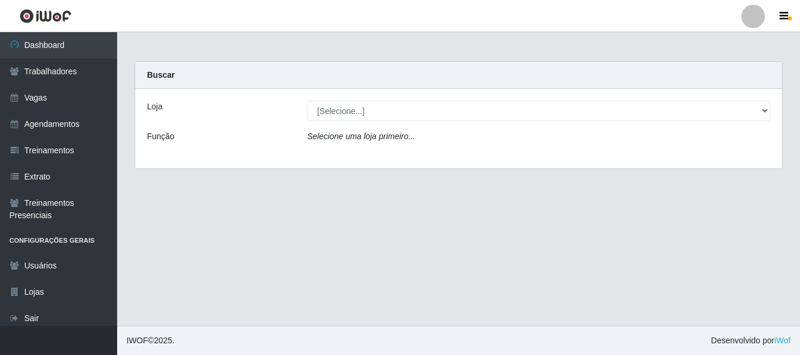
click at [763, 116] on div "[Selecione...] Bemais Supermercados - B4 [GEOGRAPHIC_DATA]" at bounding box center [539, 111] width 481 height 20
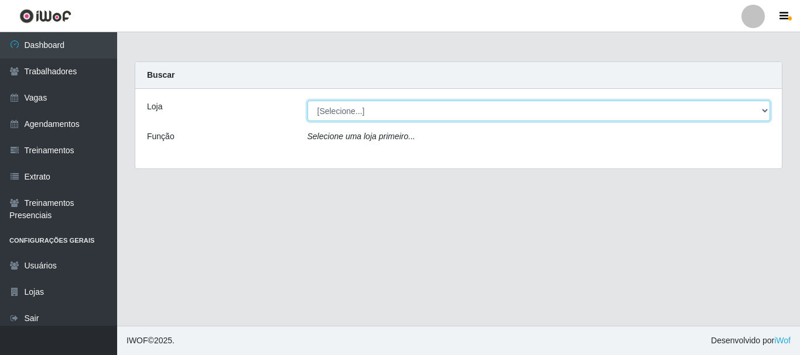
drag, startPoint x: 763, startPoint y: 104, endPoint x: 760, endPoint y: 112, distance: 8.7
click at [763, 107] on select "[Selecione...] Bemais Supermercados - B4 [GEOGRAPHIC_DATA]" at bounding box center [538, 111] width 463 height 20
select select "404"
click at [307, 101] on select "[Selecione...] Bemais Supermercados - B4 [GEOGRAPHIC_DATA]" at bounding box center [538, 111] width 463 height 20
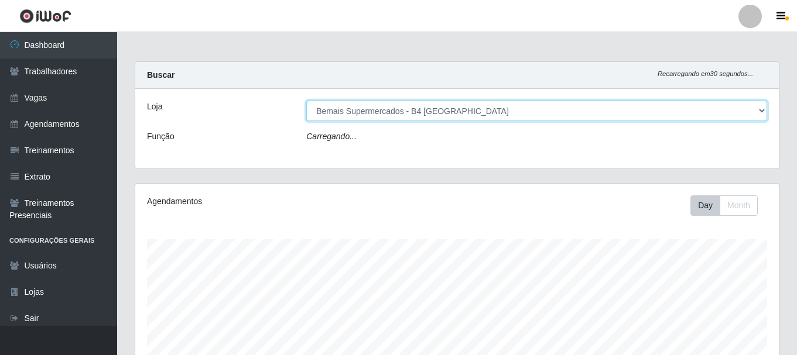
scroll to position [243, 643]
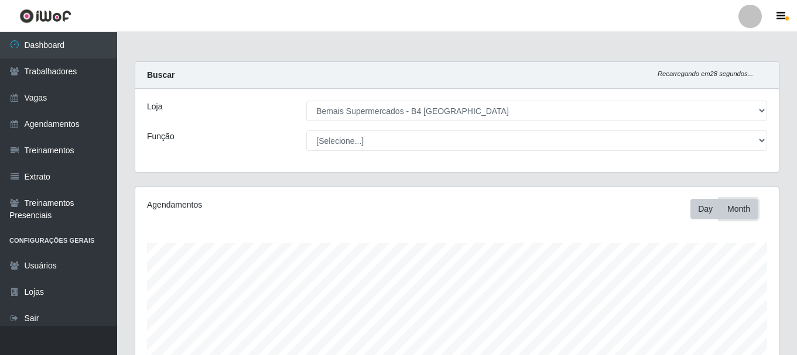
click at [736, 209] on button "Month" at bounding box center [739, 209] width 38 height 20
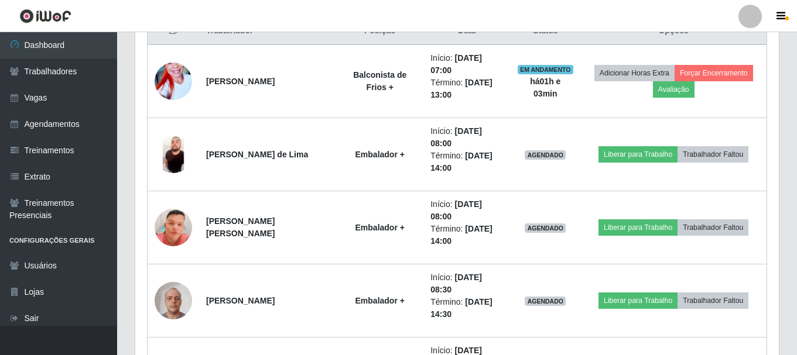
scroll to position [527, 0]
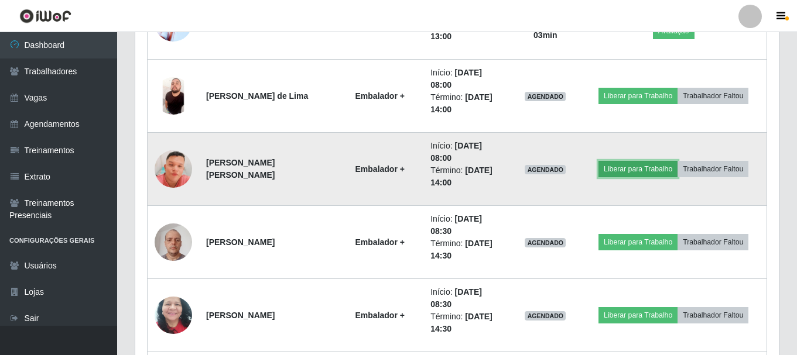
click at [628, 170] on button "Liberar para Trabalho" at bounding box center [637, 169] width 79 height 16
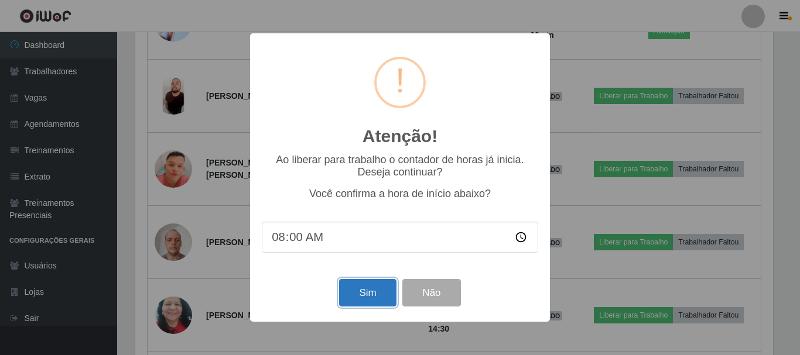
click at [354, 293] on button "Sim" at bounding box center [367, 293] width 57 height 28
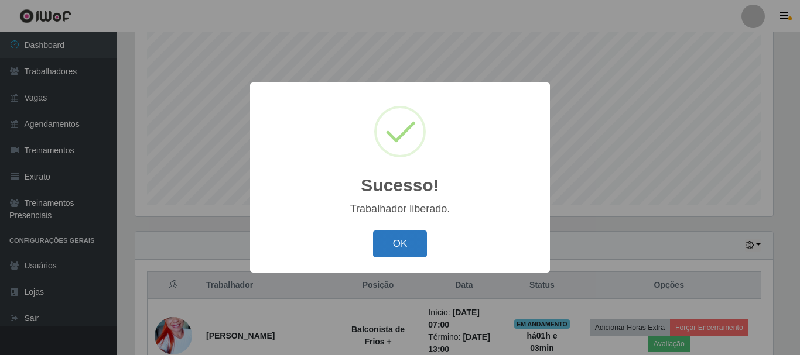
click at [398, 249] on button "OK" at bounding box center [400, 245] width 54 height 28
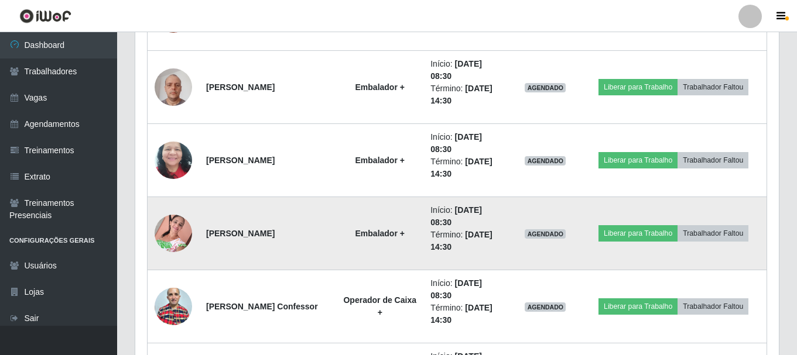
scroll to position [741, 0]
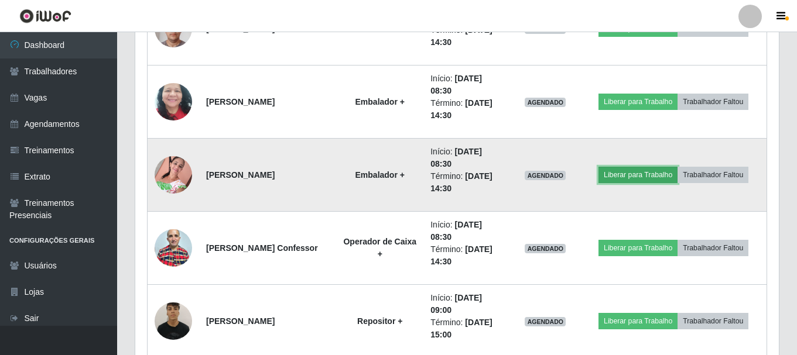
click at [627, 173] on button "Liberar para Trabalho" at bounding box center [637, 175] width 79 height 16
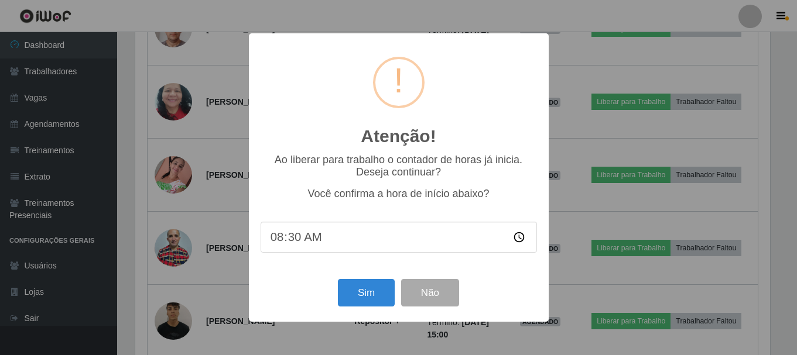
scroll to position [243, 638]
click at [367, 293] on button "Sim" at bounding box center [367, 293] width 57 height 28
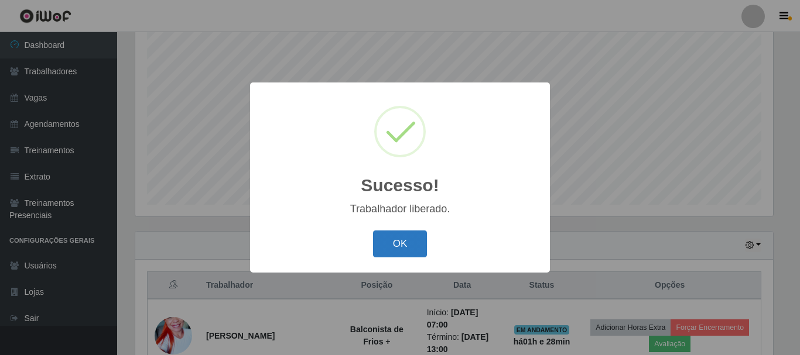
click at [414, 240] on button "OK" at bounding box center [400, 245] width 54 height 28
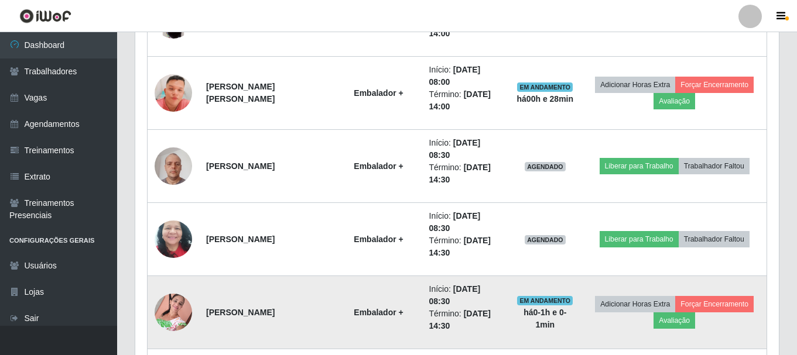
scroll to position [623, 0]
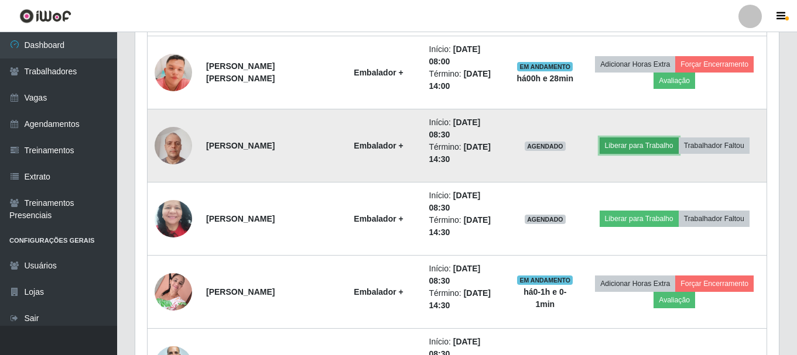
click at [623, 140] on button "Liberar para Trabalho" at bounding box center [638, 146] width 79 height 16
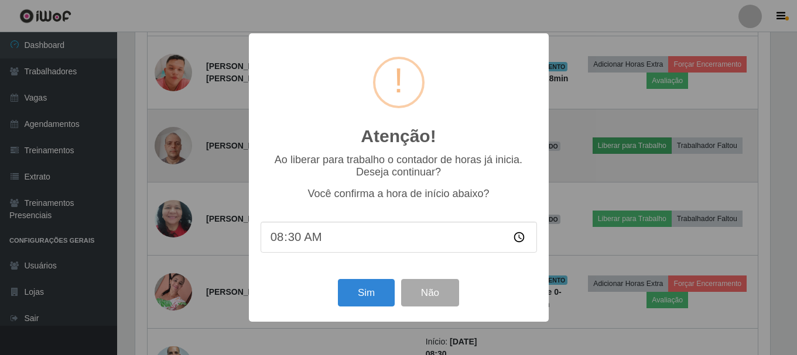
scroll to position [243, 638]
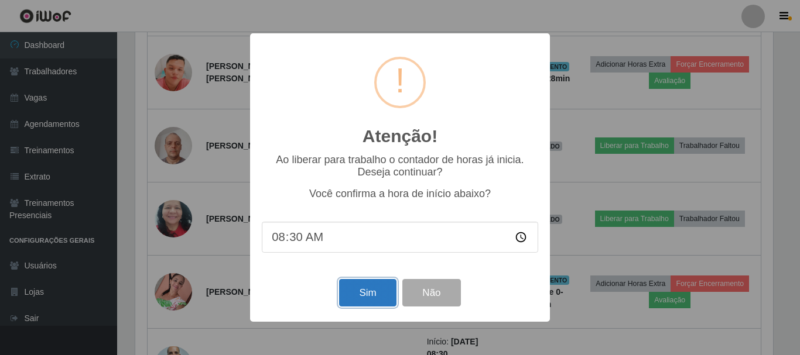
click at [375, 296] on button "Sim" at bounding box center [367, 293] width 57 height 28
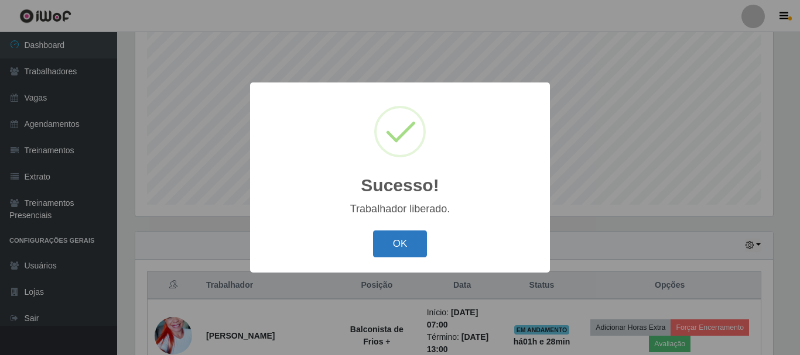
click at [403, 240] on button "OK" at bounding box center [400, 245] width 54 height 28
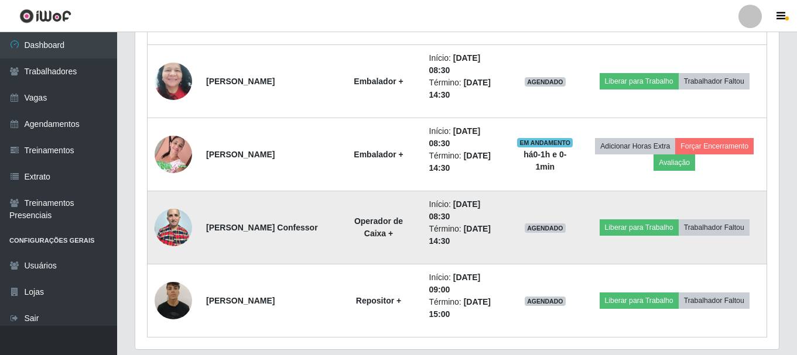
scroll to position [741, 0]
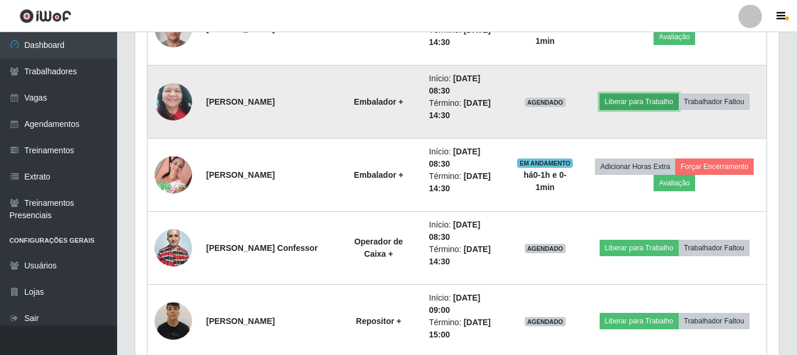
click at [625, 95] on button "Liberar para Trabalho" at bounding box center [638, 102] width 79 height 16
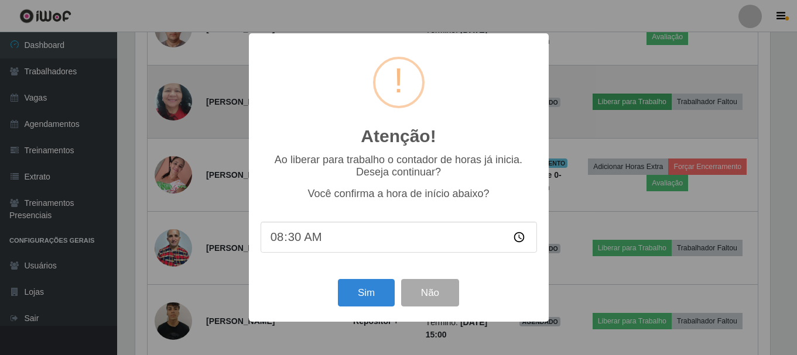
scroll to position [243, 638]
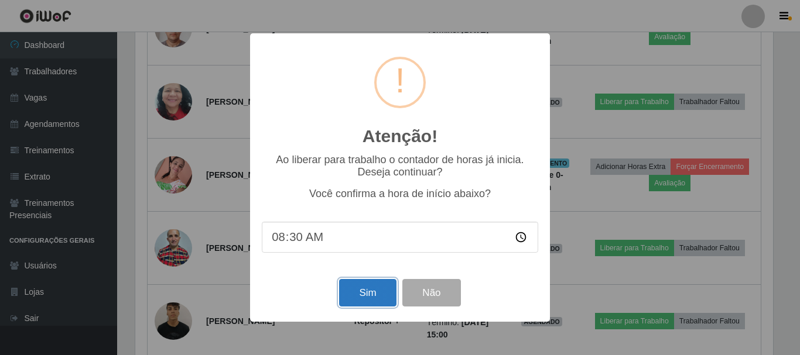
click at [357, 292] on button "Sim" at bounding box center [367, 293] width 57 height 28
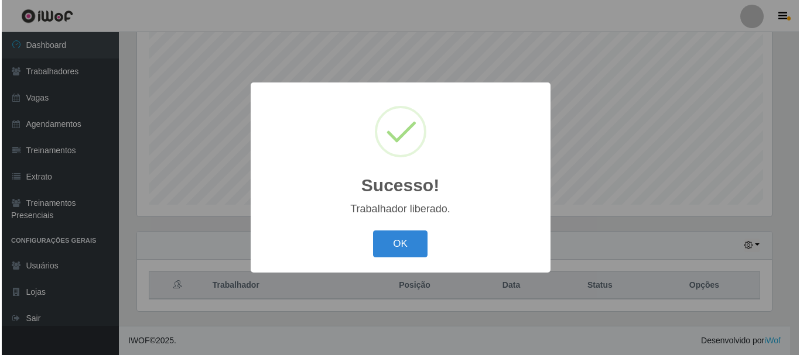
scroll to position [0, 0]
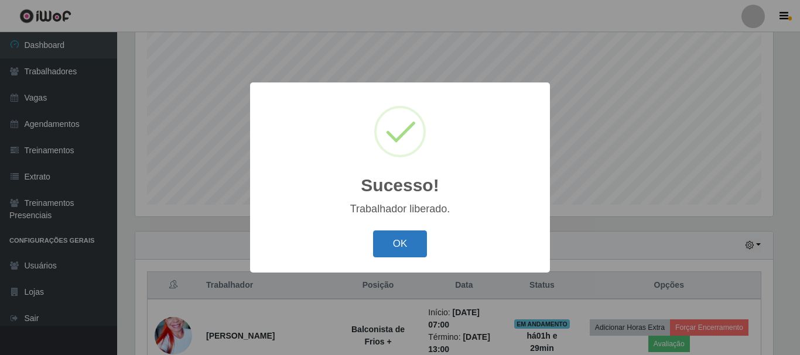
click at [399, 242] on button "OK" at bounding box center [400, 245] width 54 height 28
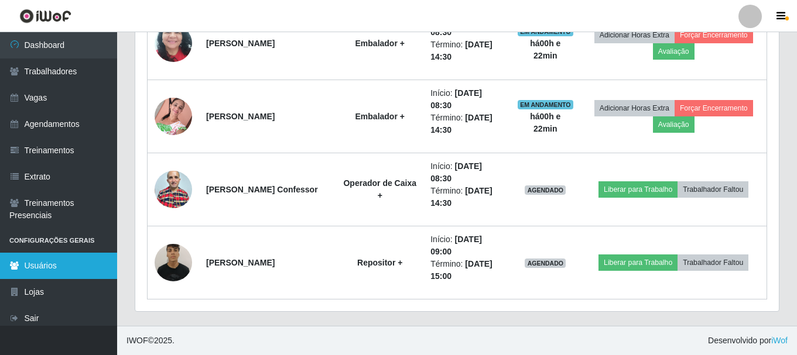
scroll to position [6, 0]
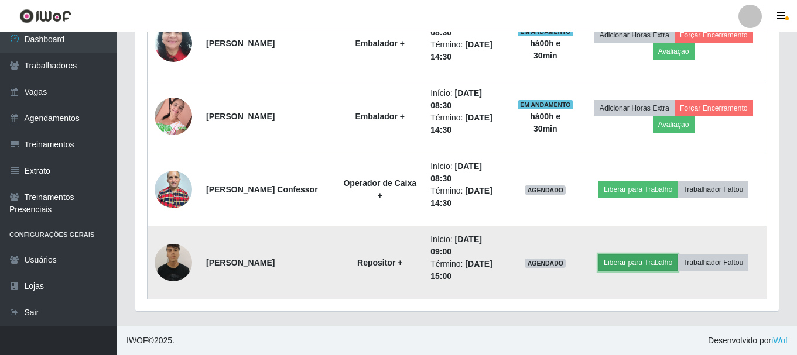
click at [662, 265] on button "Liberar para Trabalho" at bounding box center [637, 263] width 79 height 16
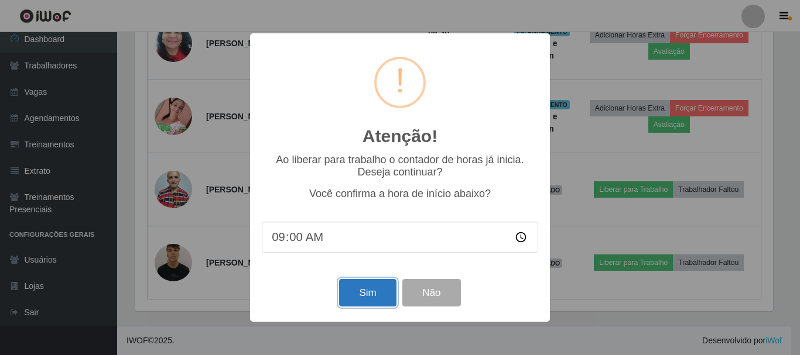
click at [370, 302] on button "Sim" at bounding box center [367, 293] width 57 height 28
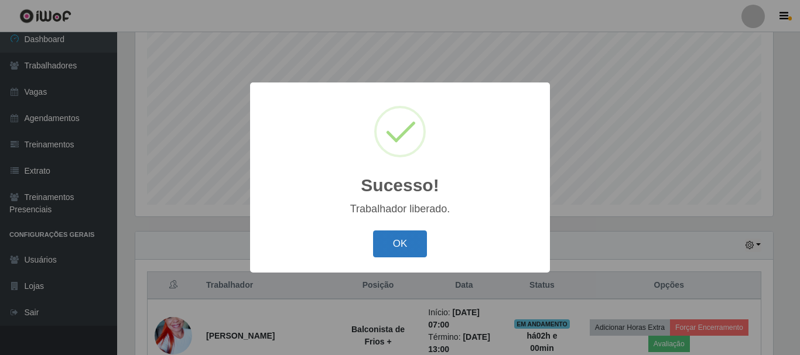
click at [405, 251] on button "OK" at bounding box center [400, 245] width 54 height 28
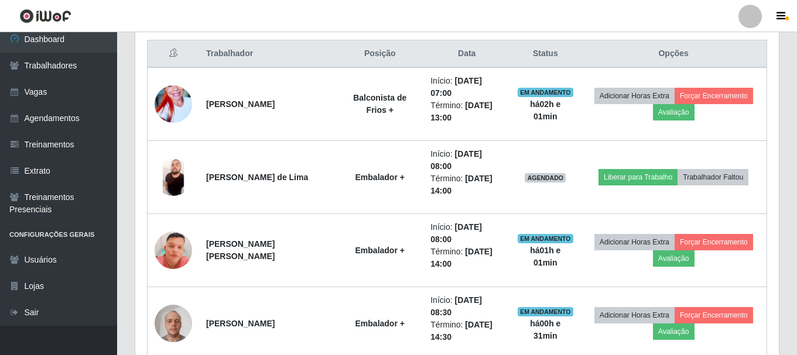
scroll to position [448, 0]
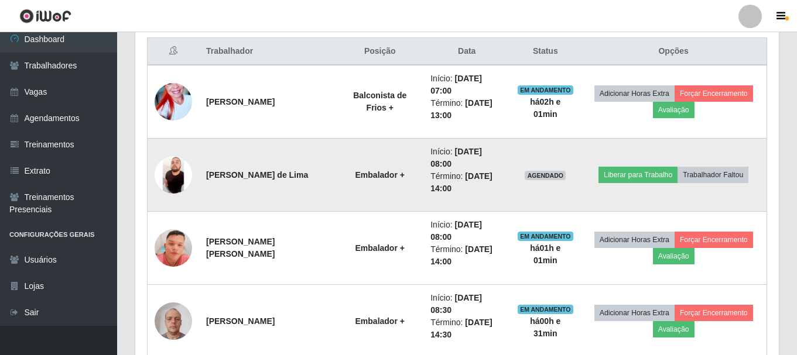
click at [171, 172] on img at bounding box center [173, 174] width 37 height 37
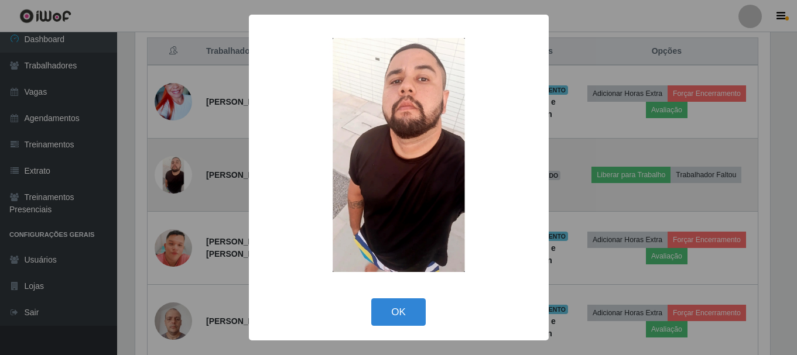
scroll to position [243, 638]
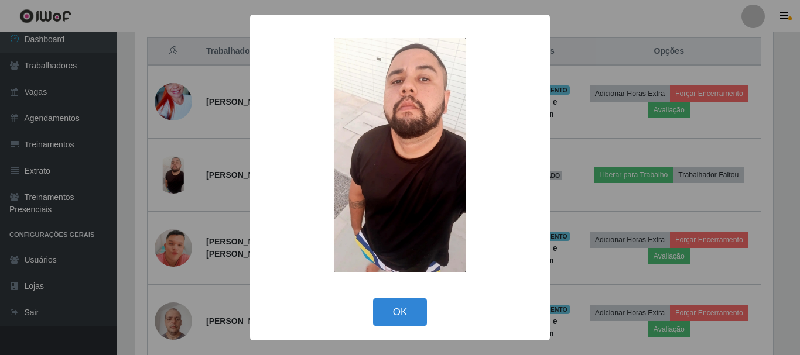
click at [409, 184] on img at bounding box center [400, 155] width 234 height 234
click at [409, 186] on img at bounding box center [400, 155] width 234 height 234
click at [409, 187] on img at bounding box center [400, 155] width 234 height 234
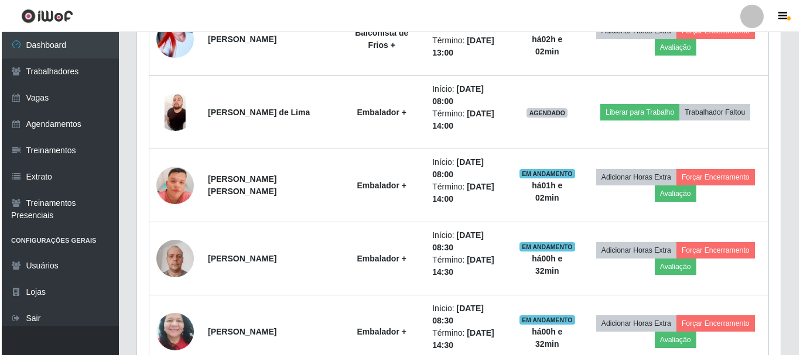
scroll to position [506, 0]
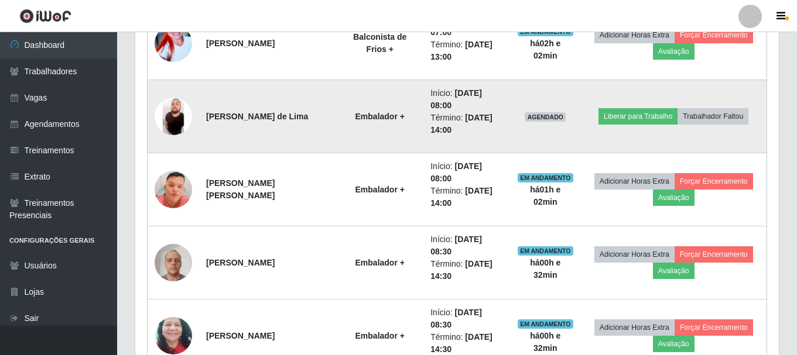
click at [177, 118] on img at bounding box center [173, 116] width 37 height 37
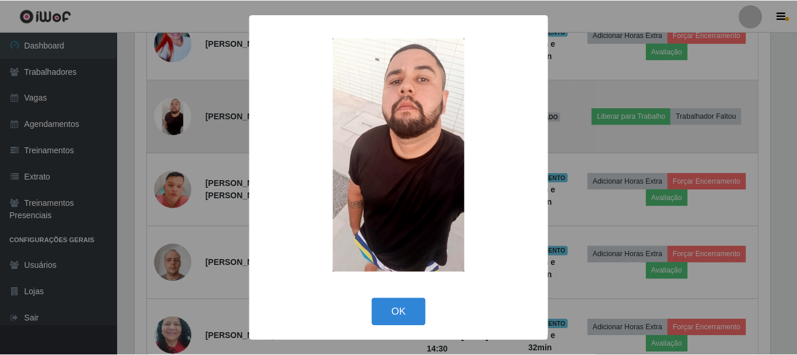
scroll to position [243, 638]
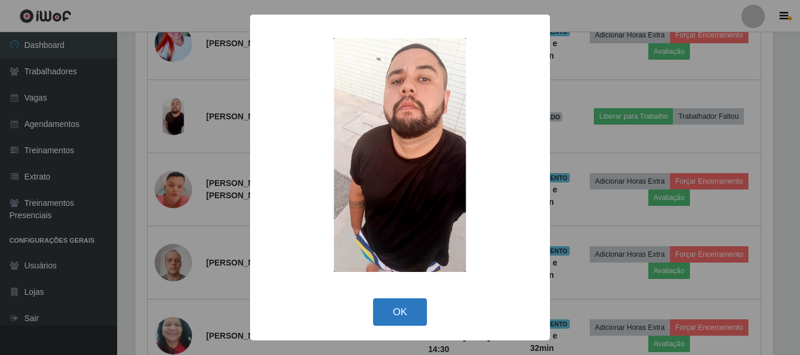
click at [405, 310] on button "OK" at bounding box center [400, 313] width 54 height 28
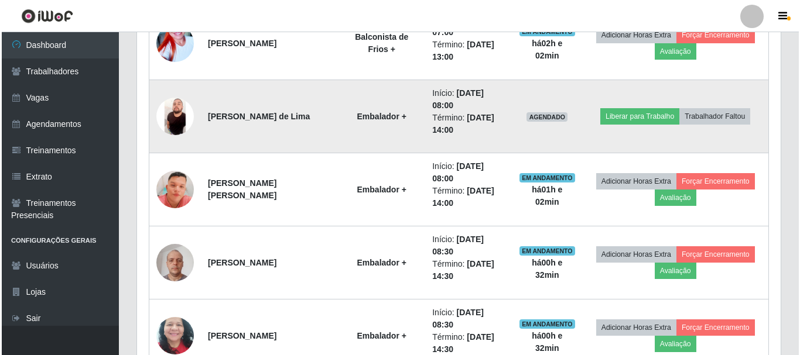
scroll to position [565, 0]
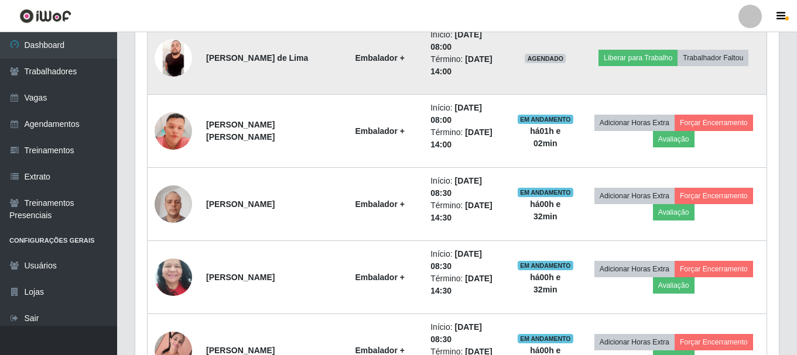
click at [179, 50] on img at bounding box center [173, 57] width 37 height 37
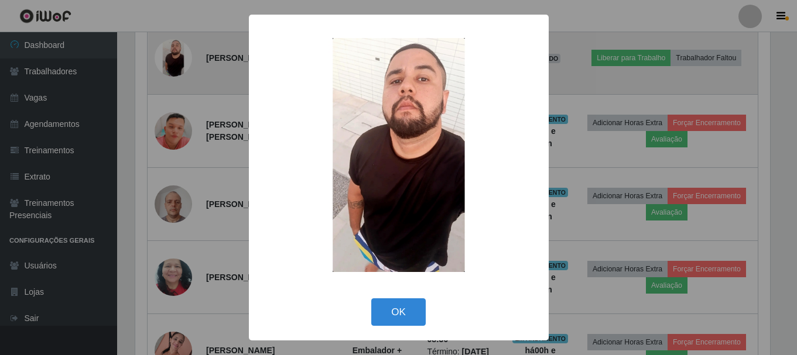
scroll to position [243, 638]
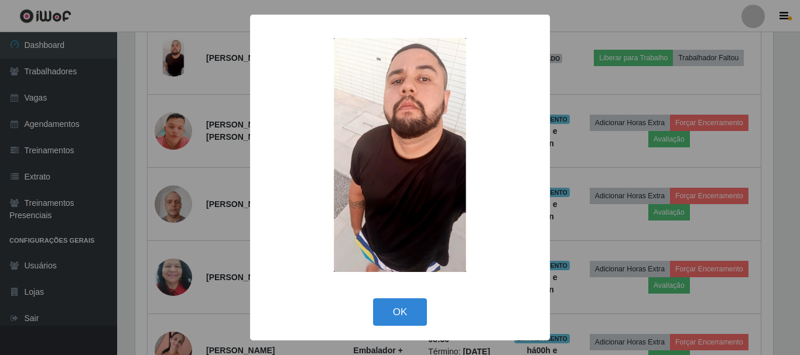
click at [575, 132] on div "× OK Cancel" at bounding box center [400, 177] width 800 height 355
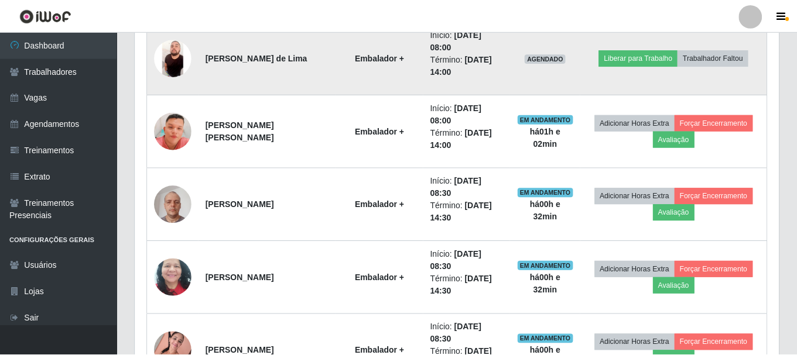
scroll to position [243, 643]
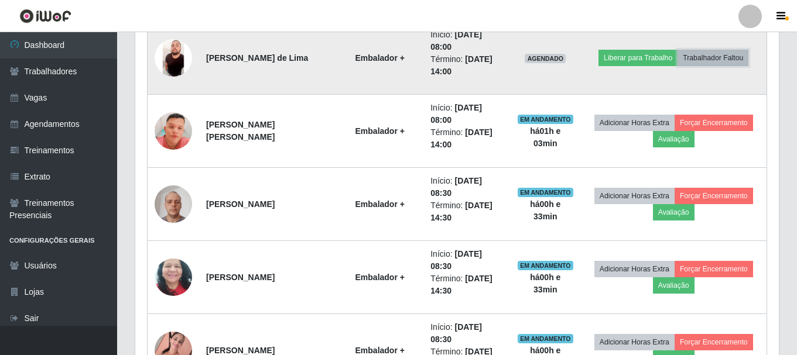
click at [718, 58] on button "Trabalhador Faltou" at bounding box center [712, 58] width 71 height 16
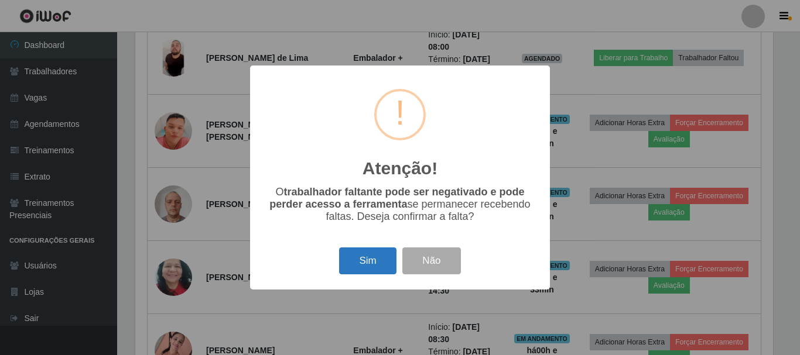
click at [361, 258] on button "Sim" at bounding box center [367, 262] width 57 height 28
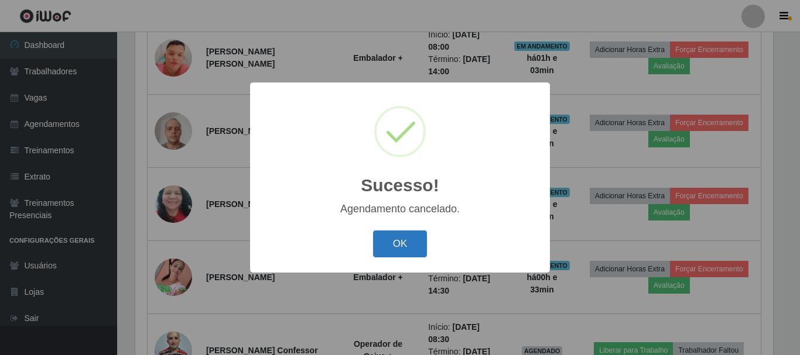
click at [404, 239] on button "OK" at bounding box center [400, 245] width 54 height 28
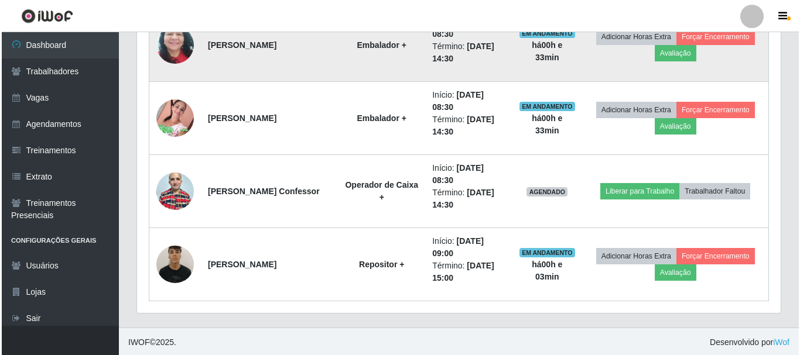
scroll to position [726, 0]
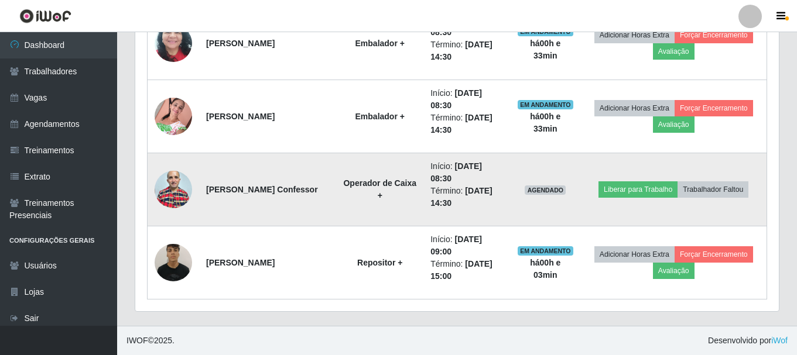
click at [176, 191] on img at bounding box center [173, 190] width 37 height 50
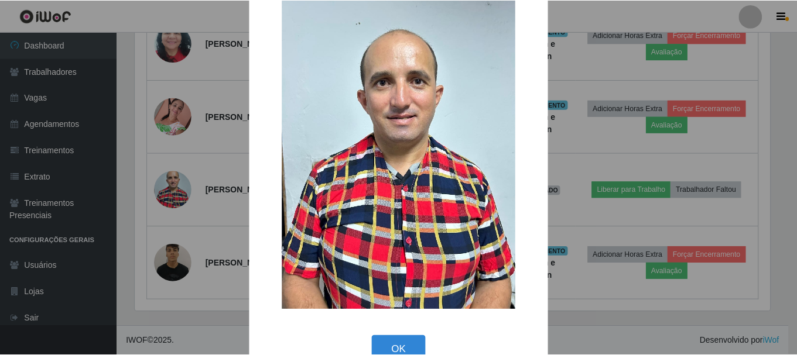
scroll to position [59, 0]
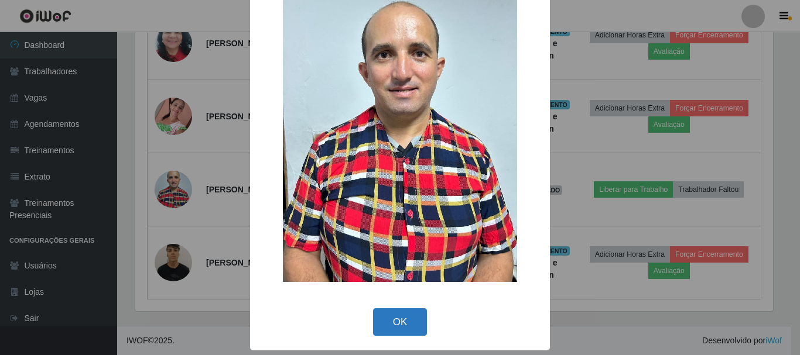
click at [402, 316] on button "OK" at bounding box center [400, 323] width 54 height 28
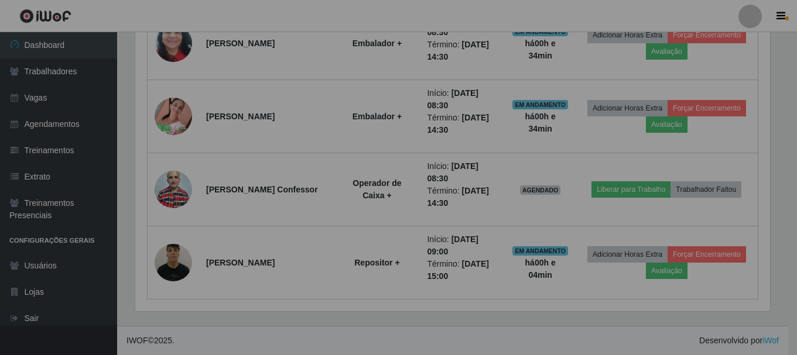
scroll to position [243, 643]
